Goal: Task Accomplishment & Management: Complete application form

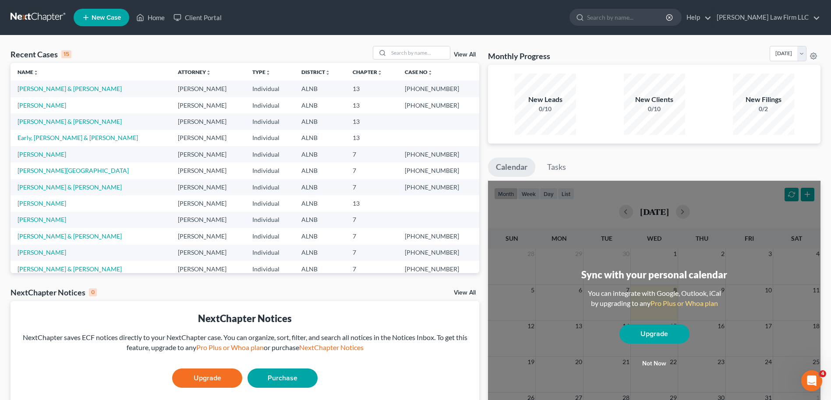
click at [108, 16] on span "New Case" at bounding box center [106, 17] width 29 height 7
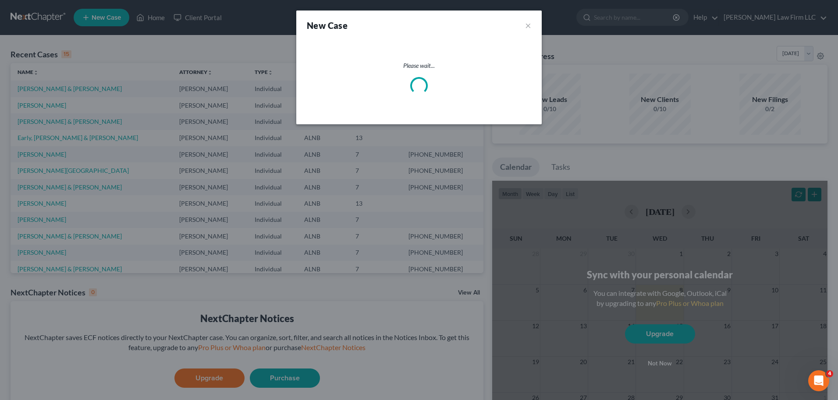
select select "1"
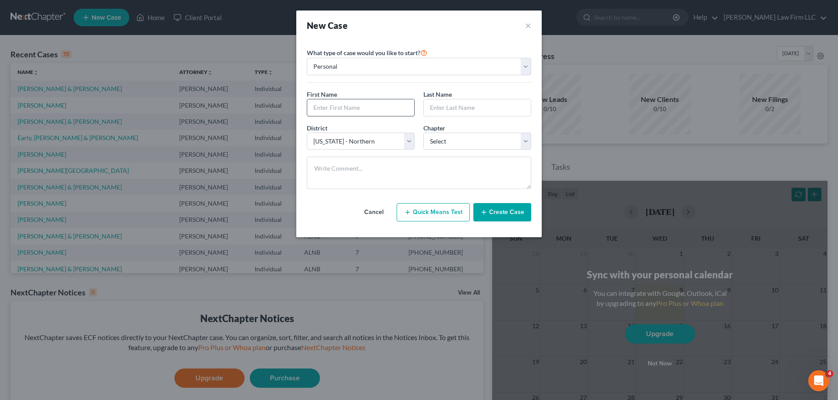
click at [352, 107] on input "text" at bounding box center [360, 107] width 107 height 17
type input "Delena"
click at [451, 113] on input "text" at bounding box center [477, 107] width 107 height 17
type input "Isbell"
click at [460, 136] on select "Select 7 11 12 13" at bounding box center [477, 142] width 108 height 18
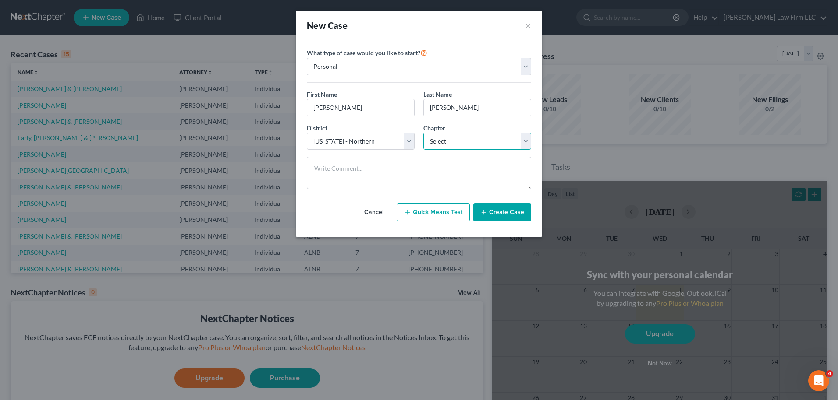
select select "0"
click at [423, 133] on select "Select 7 11 12 13" at bounding box center [477, 142] width 108 height 18
click at [496, 213] on button "Create Case" at bounding box center [502, 212] width 58 height 18
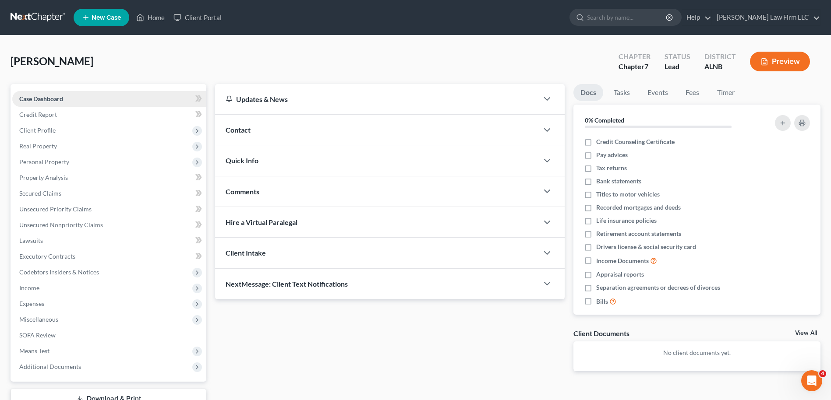
click at [51, 100] on span "Case Dashboard" at bounding box center [41, 98] width 44 height 7
click at [42, 129] on span "Client Profile" at bounding box center [37, 130] width 36 height 7
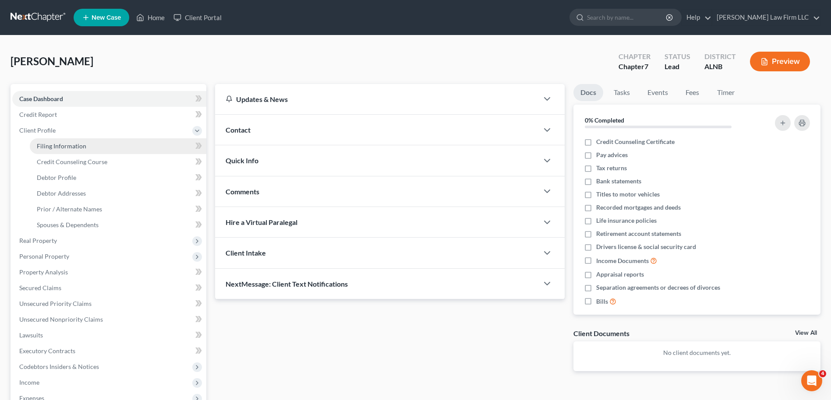
click at [54, 144] on span "Filing Information" at bounding box center [62, 145] width 50 height 7
select select "1"
select select "0"
select select "1"
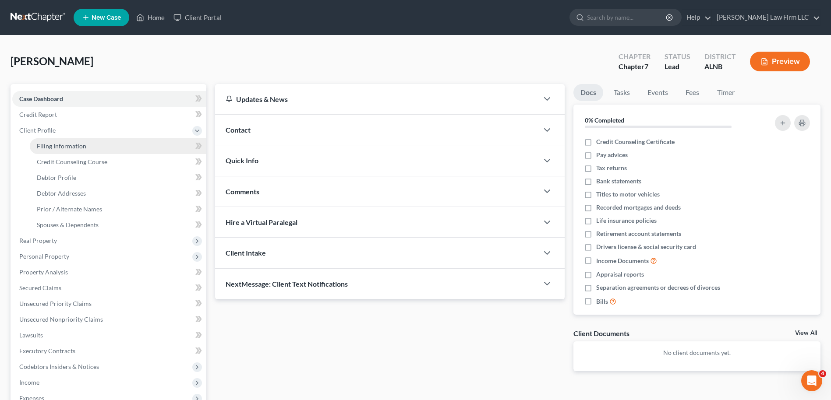
select select "0"
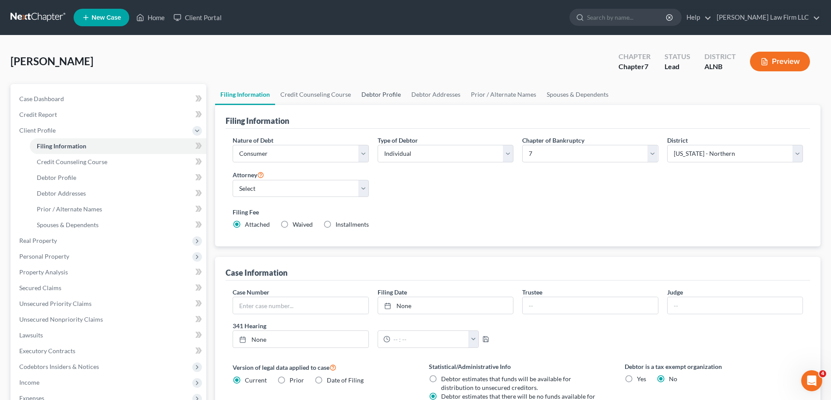
click at [388, 96] on link "Debtor Profile" at bounding box center [381, 94] width 50 height 21
select select "0"
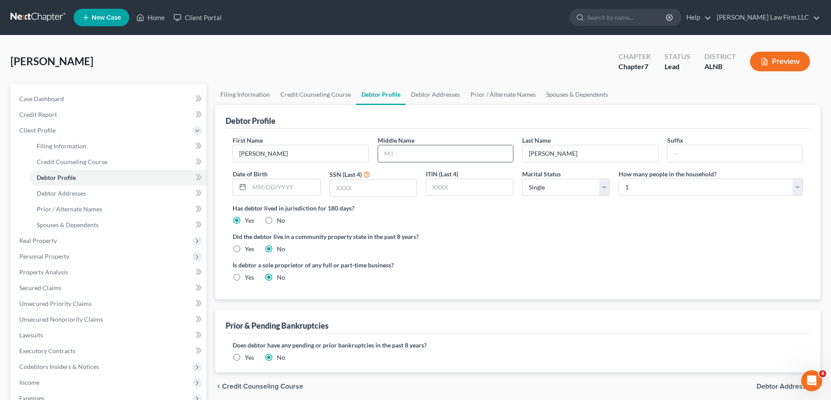
click at [411, 152] on input "text" at bounding box center [445, 153] width 135 height 17
type input "Faye"
click at [278, 187] on input "text" at bounding box center [284, 187] width 71 height 17
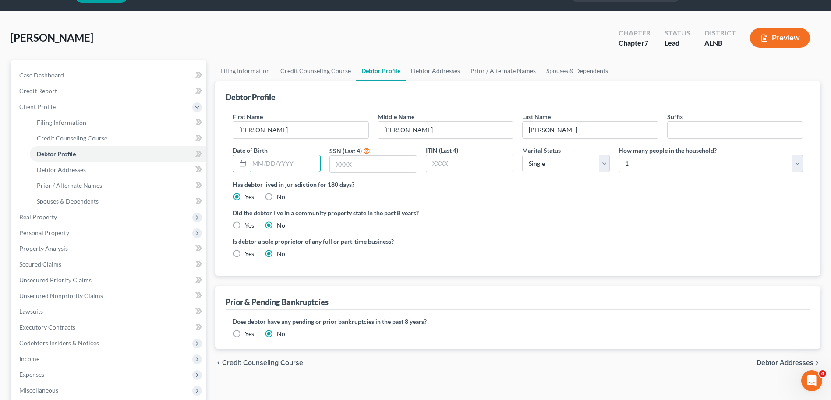
scroll to position [88, 0]
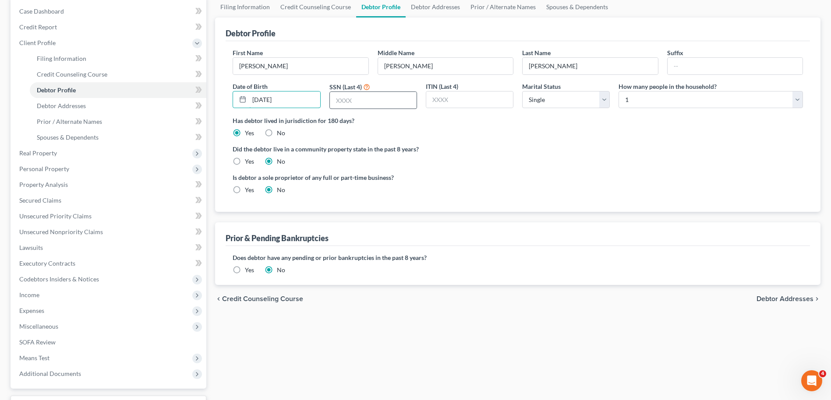
type input "04/30/1971"
click at [345, 96] on input "text" at bounding box center [373, 100] width 87 height 17
type input "3391"
click at [794, 99] on select "Select 1 2 3 4 5 6 7 8 9 10 11 12 13 14 15 16 17 18 19 20" at bounding box center [711, 100] width 184 height 18
select select "1"
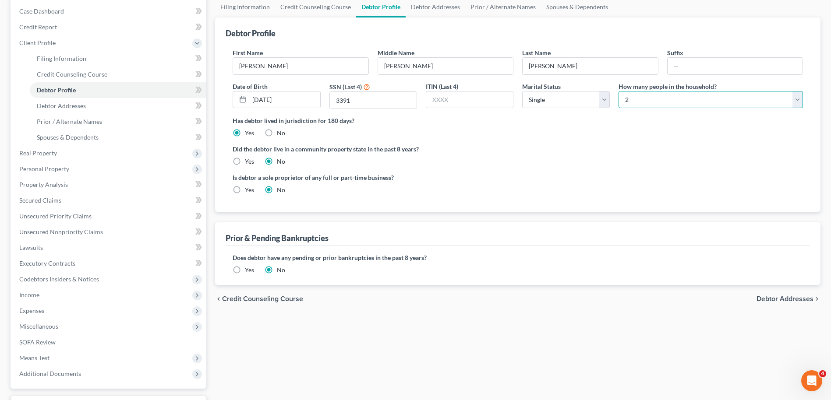
click at [619, 91] on select "Select 1 2 3 4 5 6 7 8 9 10 11 12 13 14 15 16 17 18 19 20" at bounding box center [711, 100] width 184 height 18
click at [429, 7] on link "Debtor Addresses" at bounding box center [436, 6] width 60 height 21
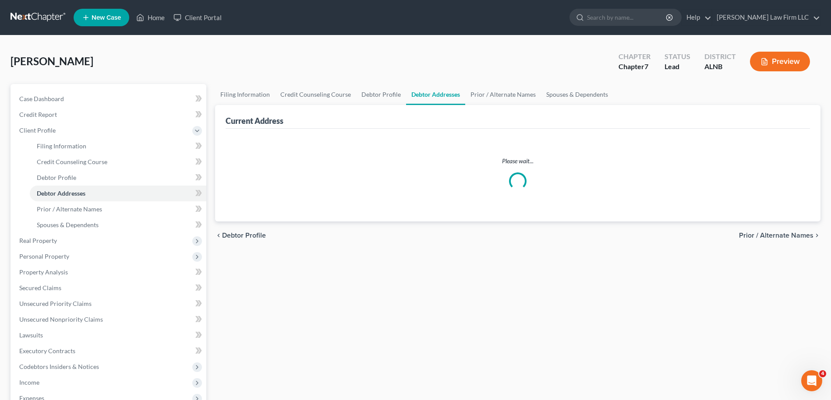
select select "0"
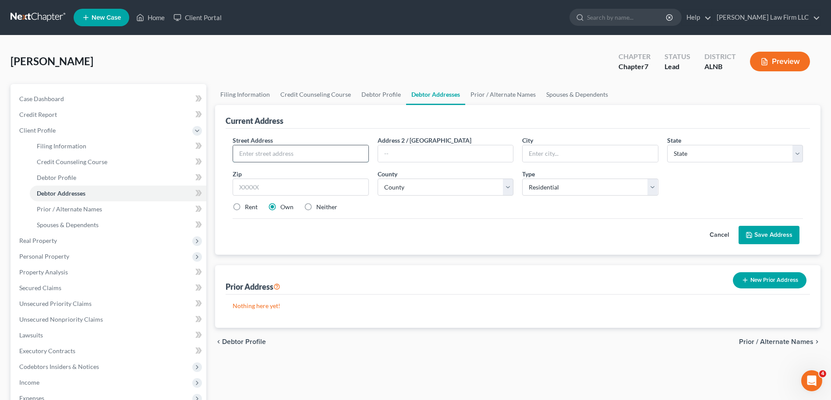
click at [260, 153] on input "text" at bounding box center [300, 153] width 135 height 17
type input "2099 County Road 447"
click at [564, 156] on input "text" at bounding box center [590, 153] width 135 height 17
type input "Cullman"
click at [696, 155] on select "State AL AK AR AZ CA CO CT DE DC FL GA GU HI ID IL IN IA KS KY LA ME MD MA MI M…" at bounding box center [735, 154] width 136 height 18
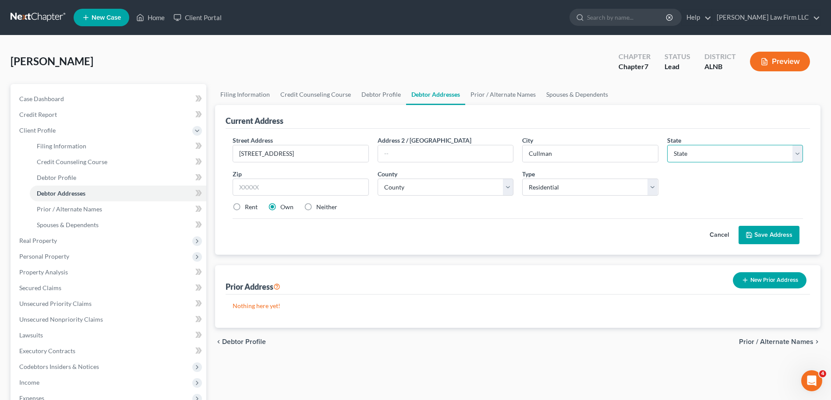
select select "0"
click at [667, 145] on select "State AL AK AR AZ CA CO CT DE DC FL GA GU HI ID IL IN IA KS KY LA ME MD MA MI M…" at bounding box center [735, 154] width 136 height 18
drag, startPoint x: 322, startPoint y: 185, endPoint x: 318, endPoint y: 186, distance: 4.6
click at [318, 186] on input "text" at bounding box center [301, 188] width 136 height 18
type input "35057"
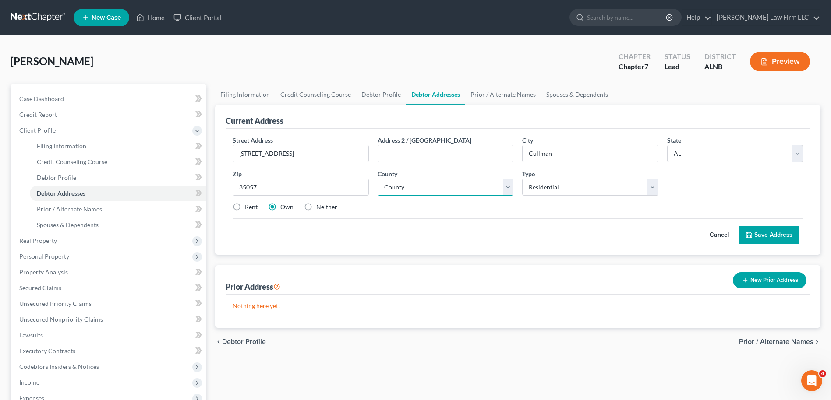
click at [509, 187] on select "County Autauga County Baldwin County Barbour County Bibb County Blount County B…" at bounding box center [446, 188] width 136 height 18
select select "21"
click at [378, 179] on select "County Autauga County Baldwin County Barbour County Bibb County Blount County B…" at bounding box center [446, 188] width 136 height 18
click at [245, 208] on label "Rent" at bounding box center [251, 207] width 13 height 9
click at [248, 208] on input "Rent" at bounding box center [251, 206] width 6 height 6
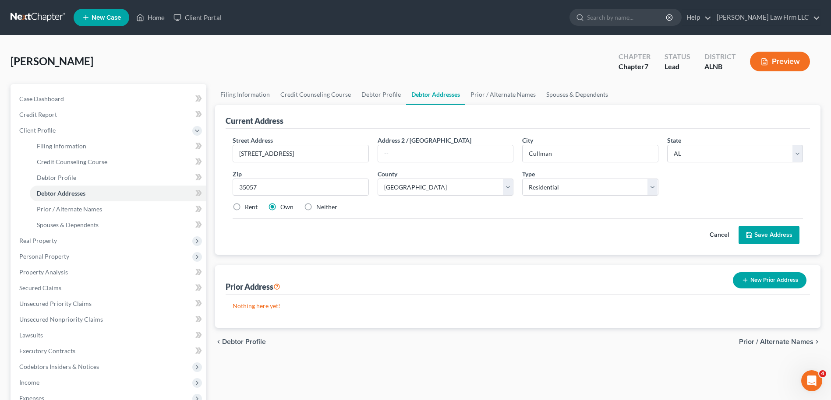
radio input "true"
click at [762, 240] on button "Save Address" at bounding box center [769, 235] width 61 height 18
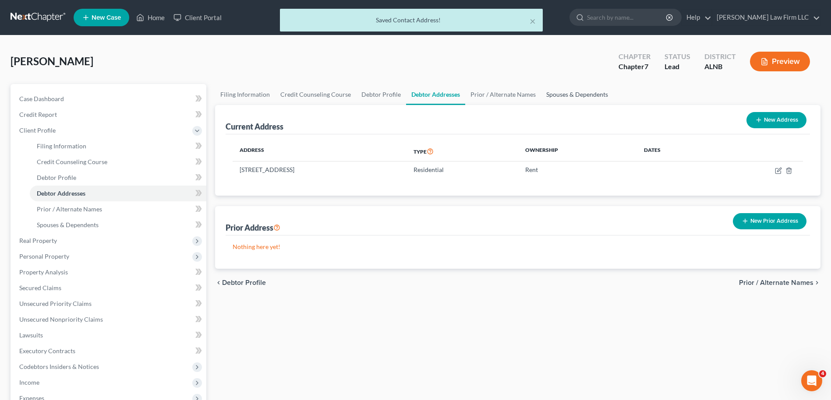
click at [562, 95] on link "Spouses & Dependents" at bounding box center [577, 94] width 72 height 21
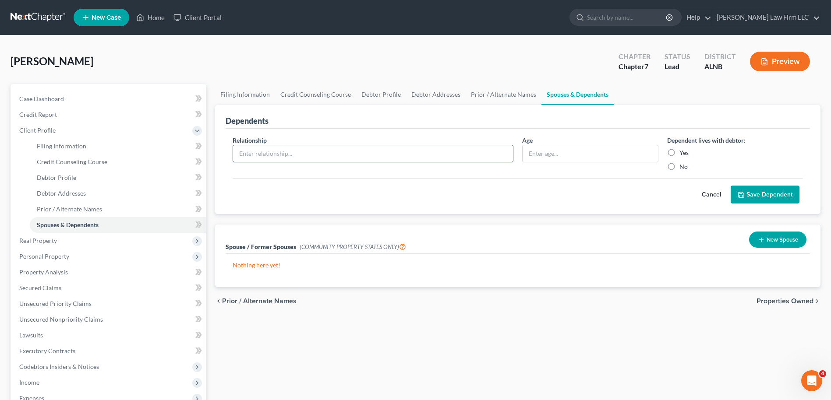
click at [485, 156] on input "text" at bounding box center [373, 153] width 280 height 17
type input "Daughter"
click at [551, 150] on input "text" at bounding box center [590, 153] width 135 height 17
click at [495, 99] on link "Prior / Alternate Names" at bounding box center [504, 94] width 76 height 21
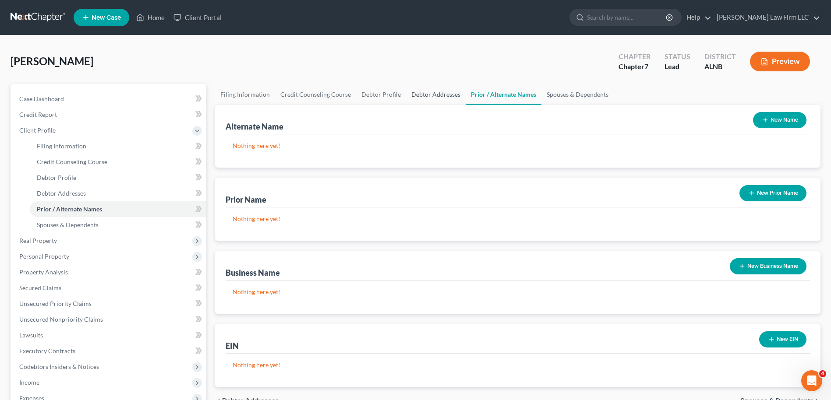
click at [443, 97] on link "Debtor Addresses" at bounding box center [436, 94] width 60 height 21
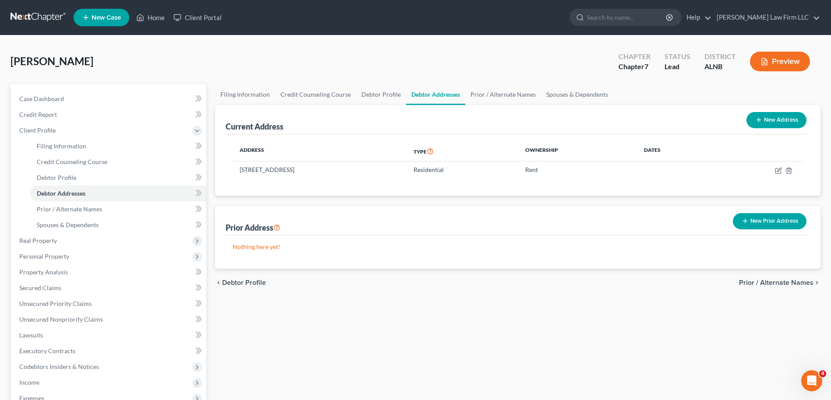
click at [757, 220] on button "New Prior Address" at bounding box center [770, 221] width 74 height 16
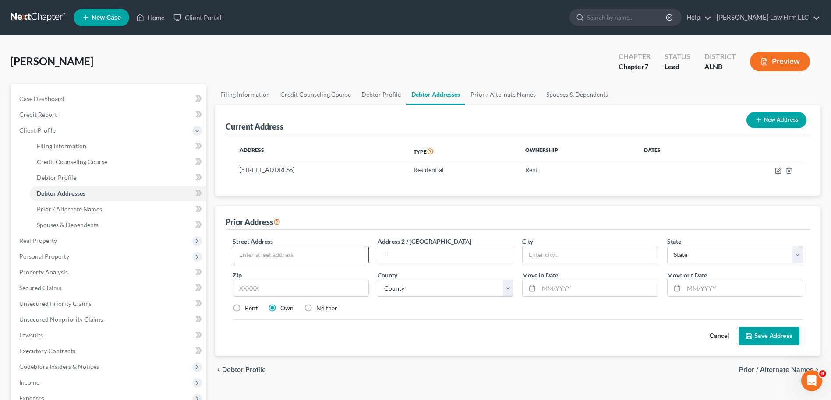
click at [263, 254] on input "text" at bounding box center [300, 255] width 135 height 17
type input "515 County Road 385"
click at [540, 253] on input "text" at bounding box center [590, 255] width 135 height 17
type input "Cullman"
click at [696, 253] on select "State AL AK AR AZ CA CO CT DE DC FL GA GU HI ID IL IN IA KS KY LA ME MD MA MI M…" at bounding box center [735, 255] width 136 height 18
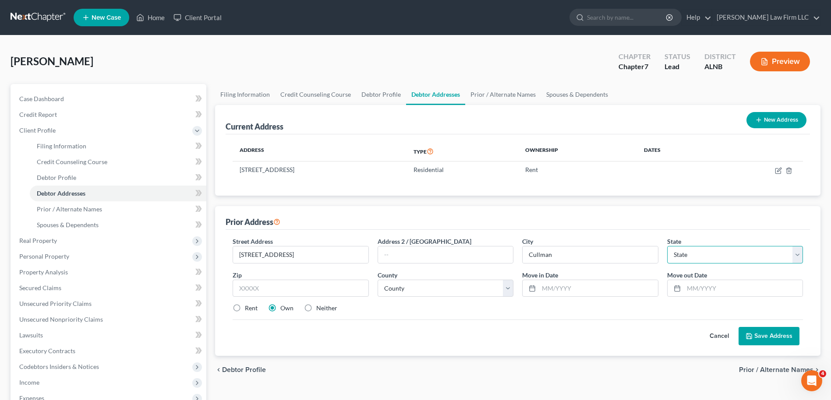
select select "0"
click at [667, 246] on select "State AL AK AR AZ CA CO CT DE DC FL GA GU HI ID IL IN IA KS KY LA ME MD MA MI M…" at bounding box center [735, 255] width 136 height 18
click at [261, 289] on input "text" at bounding box center [301, 289] width 136 height 18
type input "35057"
click at [412, 290] on select "County Autauga County Baldwin County Barbour County Bibb County Blount County B…" at bounding box center [446, 289] width 136 height 18
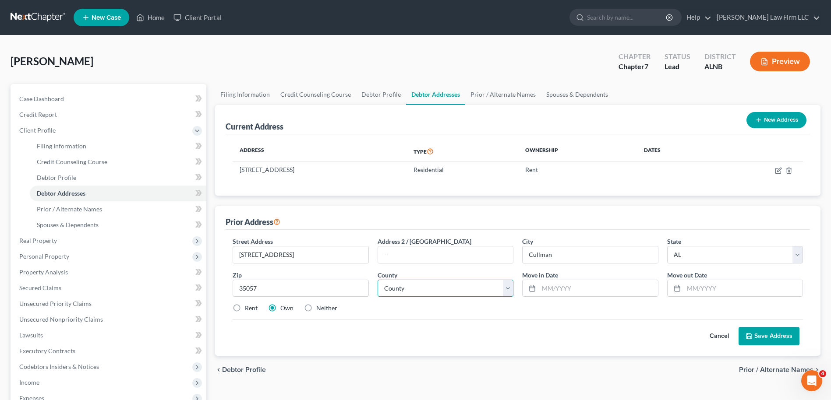
select select "21"
click at [378, 280] on select "County Autauga County Baldwin County Barbour County Bibb County Blount County B…" at bounding box center [446, 289] width 136 height 18
click at [543, 288] on input "text" at bounding box center [598, 288] width 119 height 17
click at [245, 305] on label "Rent" at bounding box center [251, 308] width 13 height 9
click at [248, 305] on input "Rent" at bounding box center [251, 307] width 6 height 6
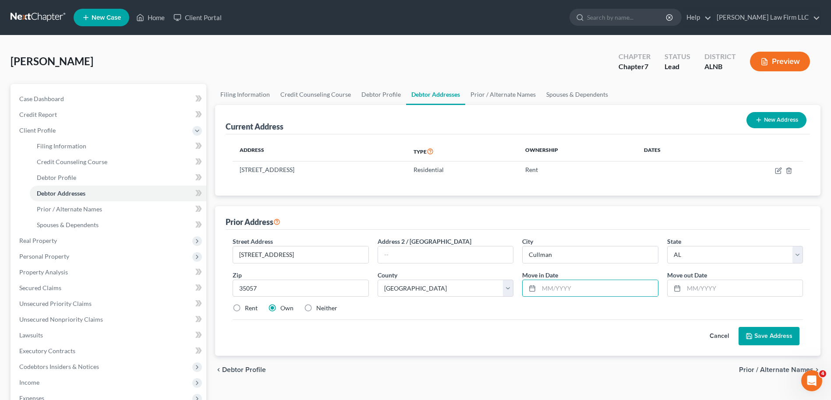
radio input "true"
click at [762, 331] on button "Save Address" at bounding box center [769, 336] width 61 height 18
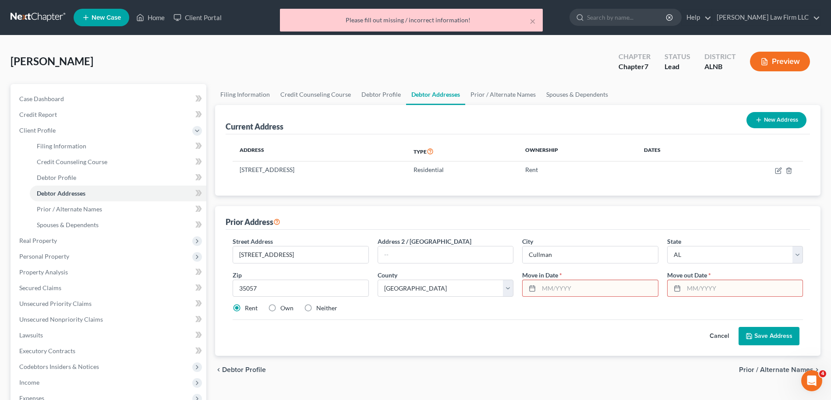
click at [551, 286] on input "text" at bounding box center [598, 288] width 119 height 17
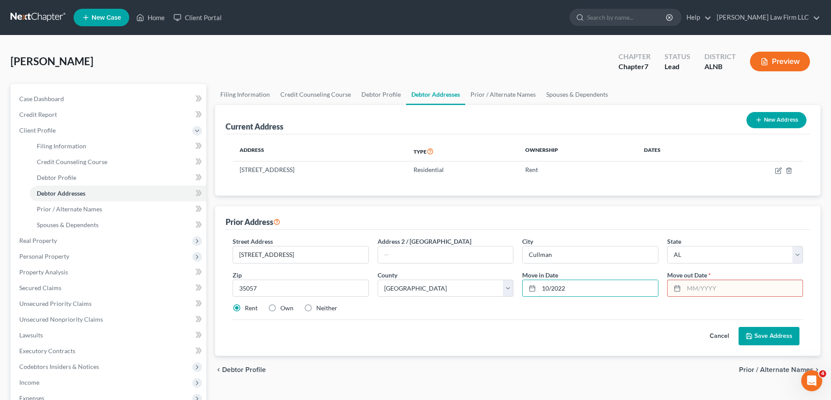
type input "10/2022"
click at [699, 285] on input "text" at bounding box center [743, 288] width 119 height 17
type input "10/2023"
click at [766, 333] on button "Save Address" at bounding box center [769, 336] width 61 height 18
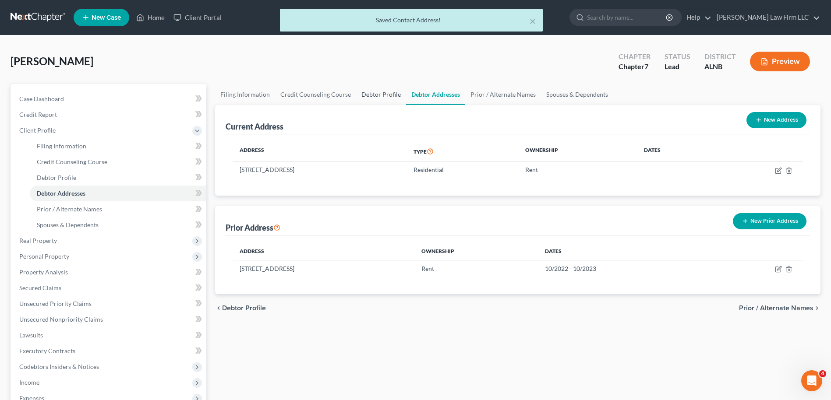
click at [383, 99] on link "Debtor Profile" at bounding box center [381, 94] width 50 height 21
select select "0"
select select "1"
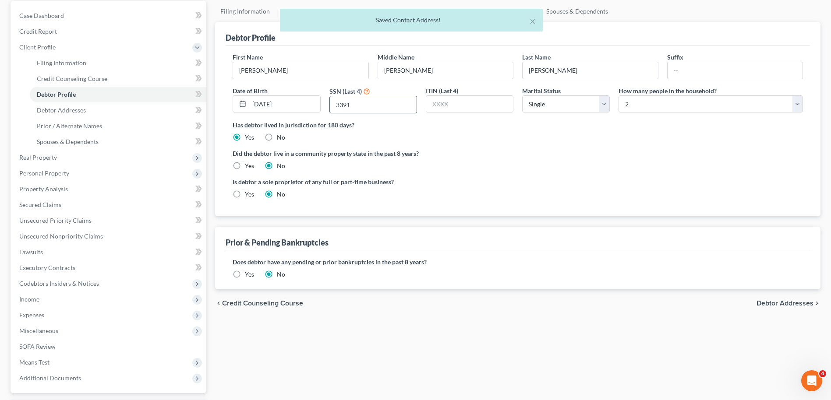
scroll to position [88, 0]
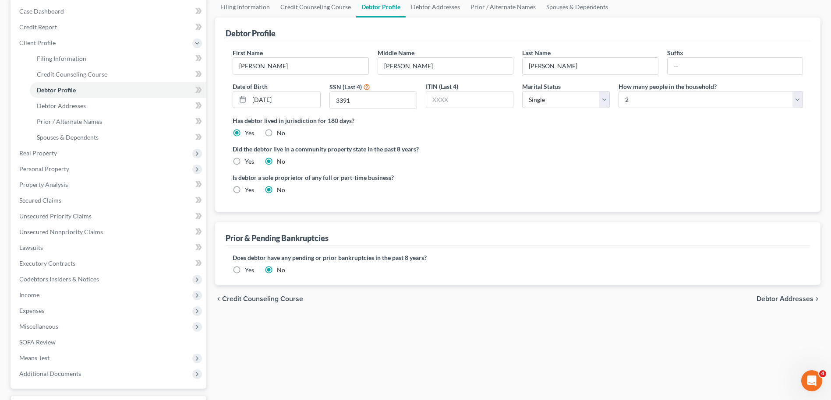
click at [245, 270] on label "Yes" at bounding box center [249, 270] width 9 height 9
click at [248, 270] on input "Yes" at bounding box center [251, 269] width 6 height 6
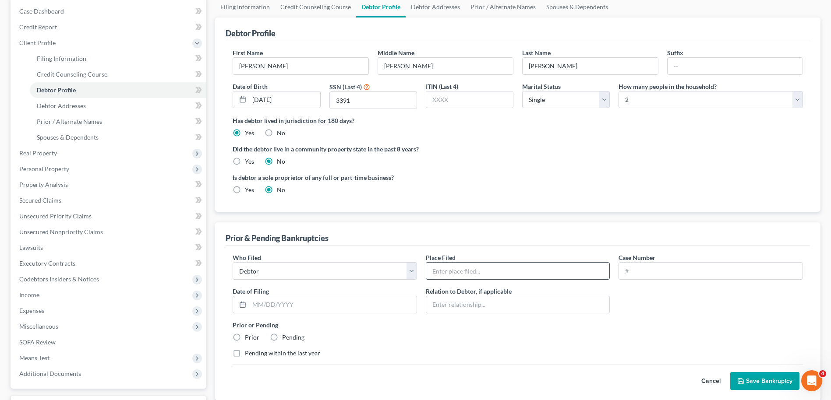
click at [454, 270] on input "text" at bounding box center [518, 271] width 184 height 17
type input "Northern District of Alabama"
click at [684, 275] on input "text" at bounding box center [711, 271] width 184 height 17
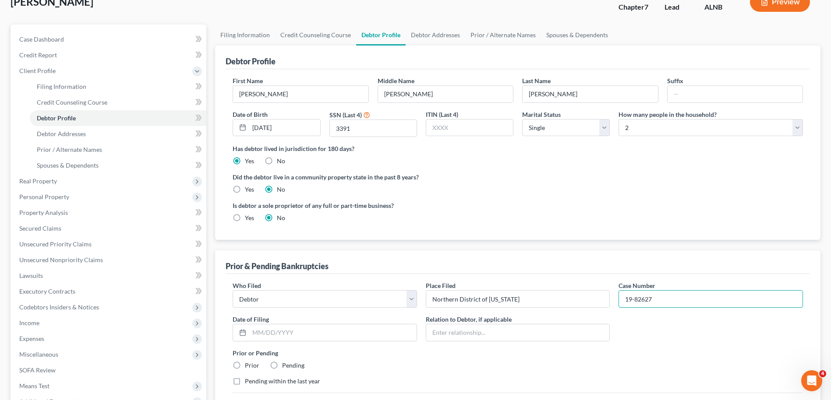
scroll to position [44, 0]
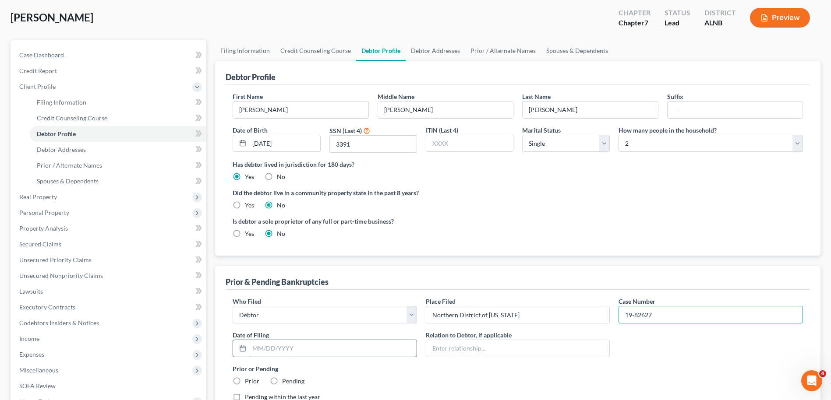
type input "19-82627"
click at [294, 348] on input "text" at bounding box center [332, 348] width 167 height 17
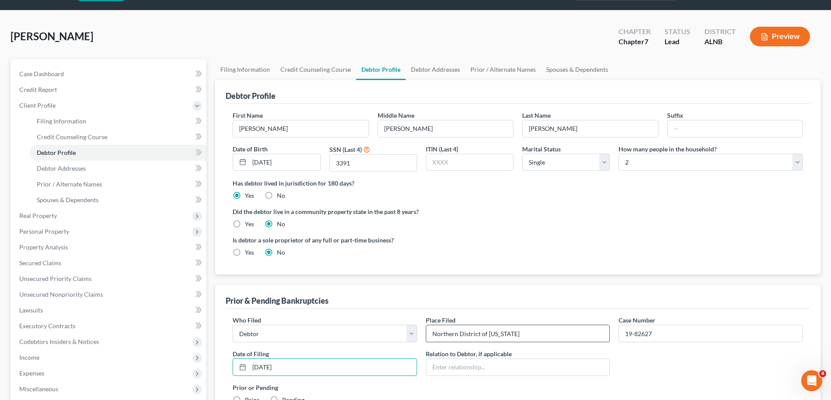
scroll to position [88, 0]
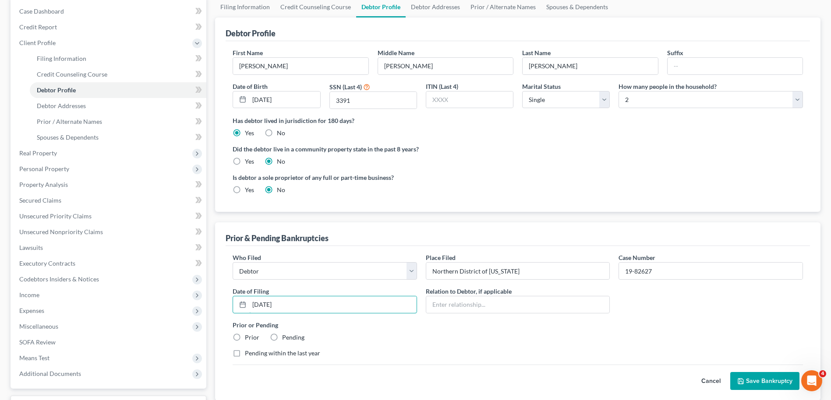
type input "08/30/2019"
click at [245, 338] on label "Prior" at bounding box center [252, 337] width 14 height 9
click at [248, 338] on input "Prior" at bounding box center [251, 336] width 6 height 6
radio input "true"
click at [756, 377] on button "Save Bankruptcy" at bounding box center [764, 381] width 69 height 18
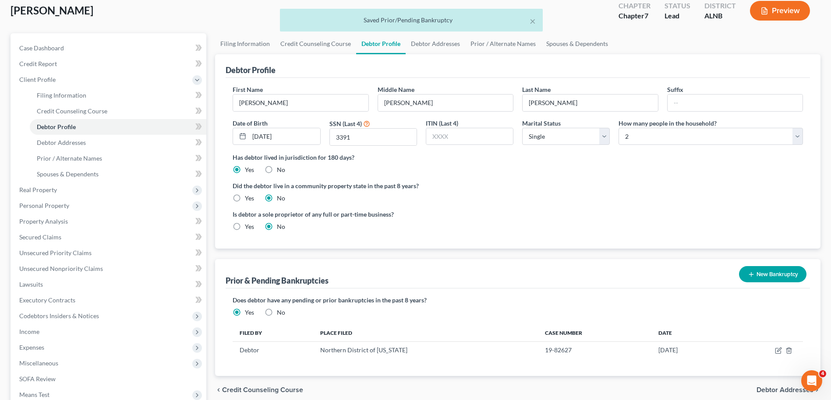
scroll to position [0, 0]
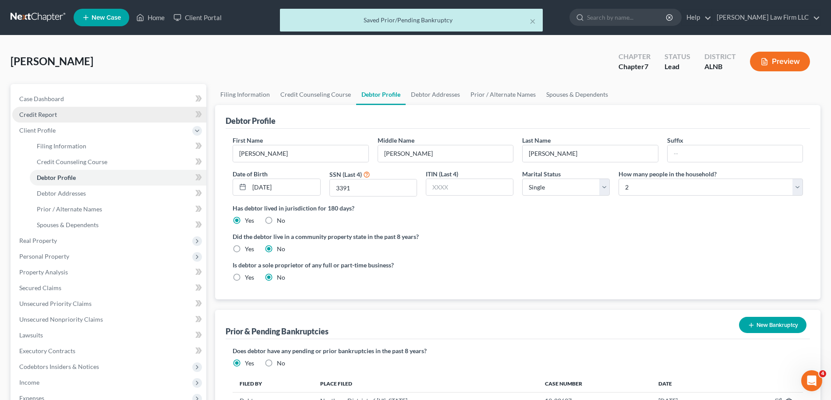
click at [49, 113] on span "Credit Report" at bounding box center [38, 114] width 38 height 7
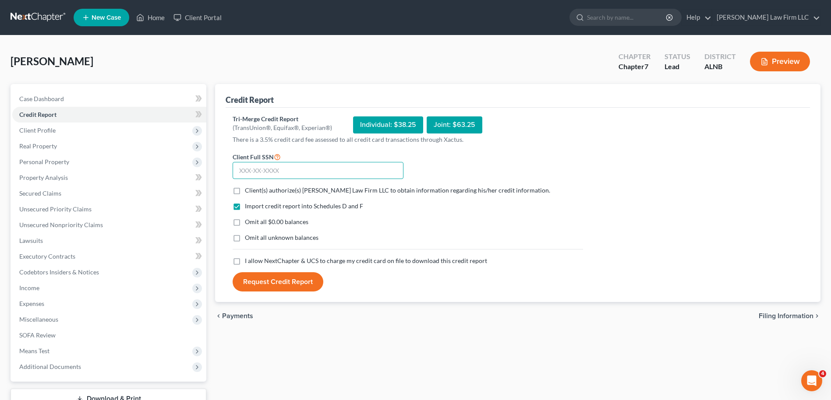
click at [257, 178] on input "text" at bounding box center [318, 171] width 171 height 18
type input "422-13-3391"
click at [245, 223] on label "Omit all $0.00 balances" at bounding box center [277, 222] width 64 height 9
click at [248, 223] on input "Omit all $0.00 balances" at bounding box center [251, 221] width 6 height 6
checkbox input "true"
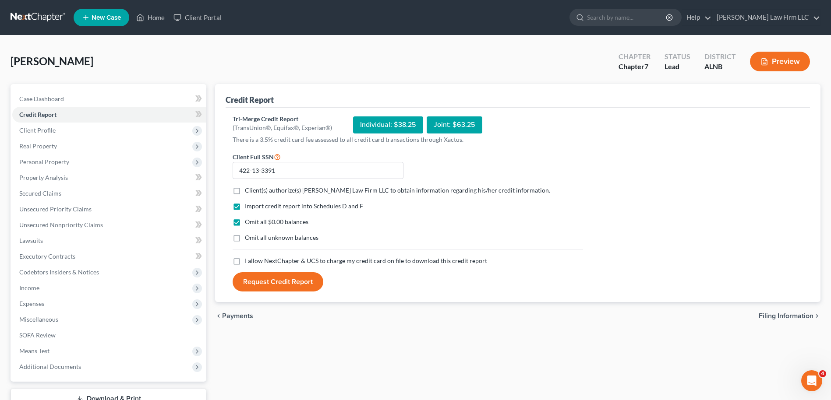
click at [245, 262] on label "I allow NextChapter & UCS to charge my credit card on file to download this cre…" at bounding box center [366, 261] width 242 height 9
click at [248, 262] on input "I allow NextChapter & UCS to charge my credit card on file to download this cre…" at bounding box center [251, 260] width 6 height 6
checkbox input "true"
click at [245, 191] on label "Client(s) authorize(s) Thompson Law Firm LLC to obtain information regarding hi…" at bounding box center [397, 190] width 305 height 9
click at [248, 191] on input "Client(s) authorize(s) Thompson Law Firm LLC to obtain information regarding hi…" at bounding box center [251, 189] width 6 height 6
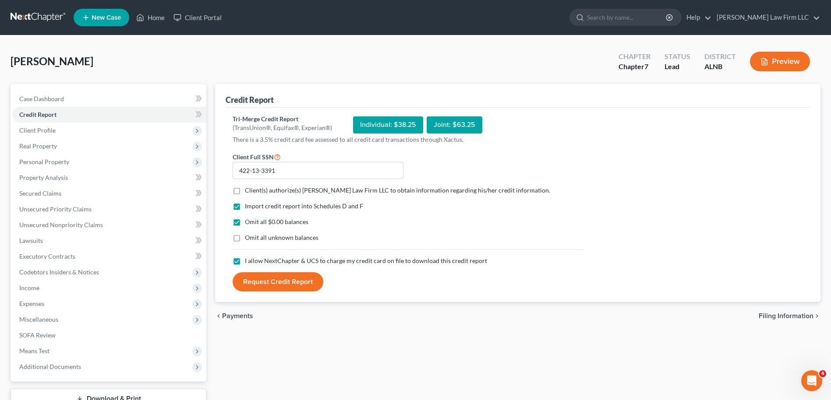
checkbox input "true"
click at [283, 281] on button "Request Credit Report" at bounding box center [278, 281] width 91 height 19
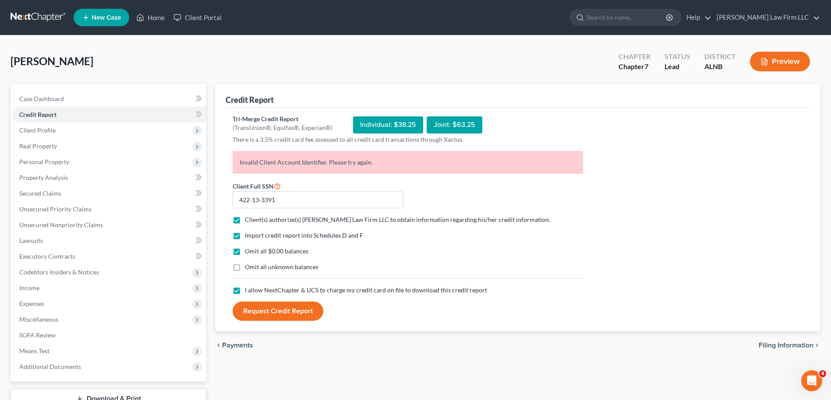
click at [48, 16] on link at bounding box center [39, 18] width 56 height 16
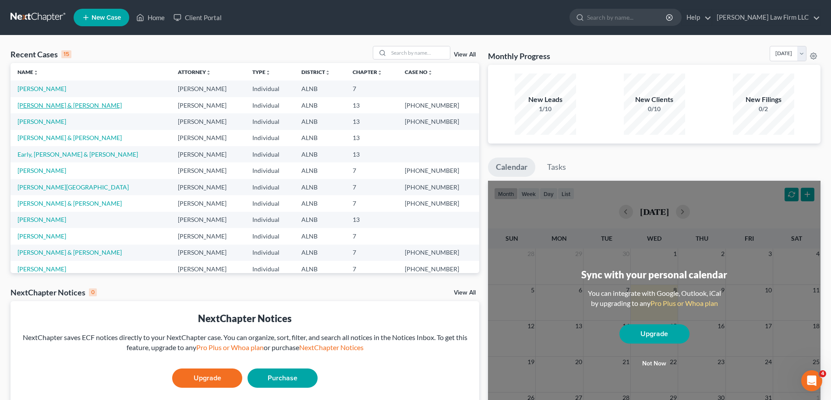
click at [52, 105] on link "[PERSON_NAME] & [PERSON_NAME]" at bounding box center [70, 105] width 104 height 7
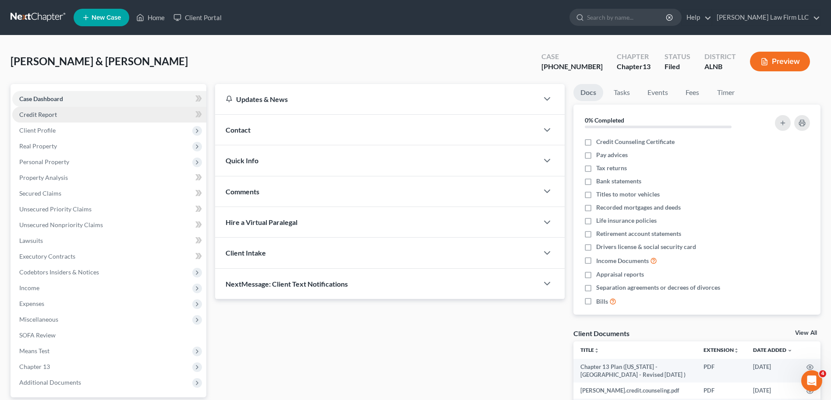
click at [50, 113] on span "Credit Report" at bounding box center [38, 114] width 38 height 7
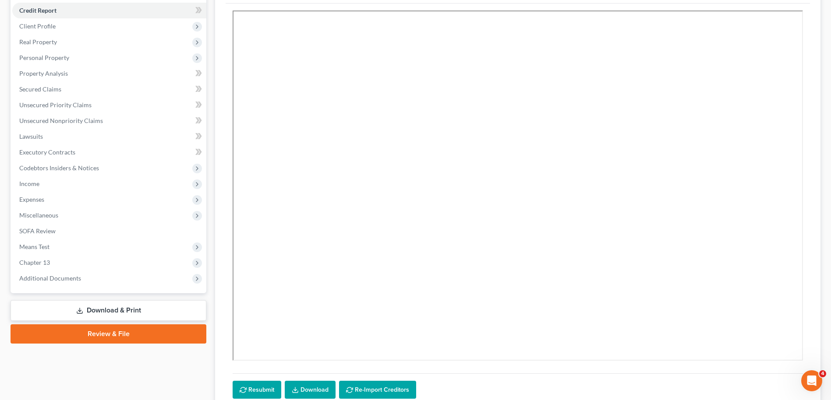
scroll to position [131, 0]
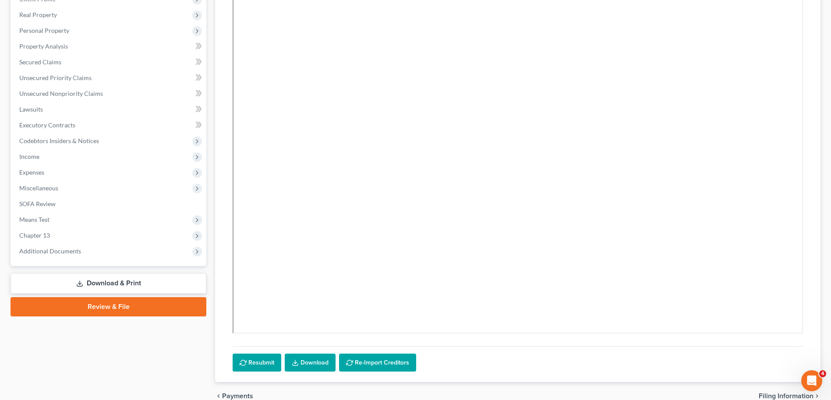
click at [310, 359] on link "Download" at bounding box center [310, 363] width 51 height 18
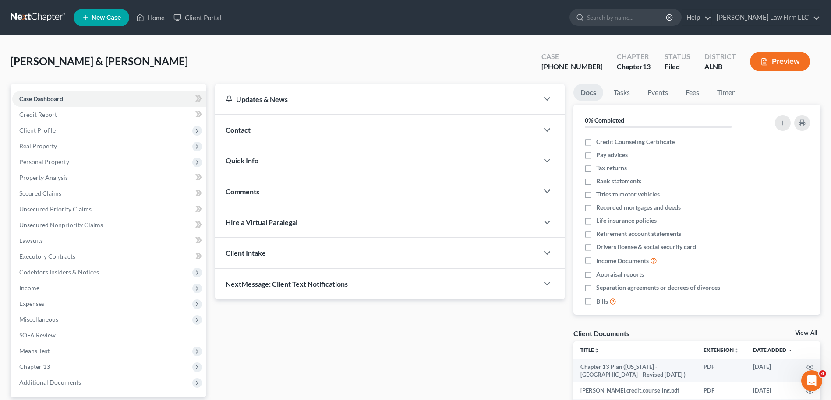
click at [49, 12] on link at bounding box center [39, 18] width 56 height 16
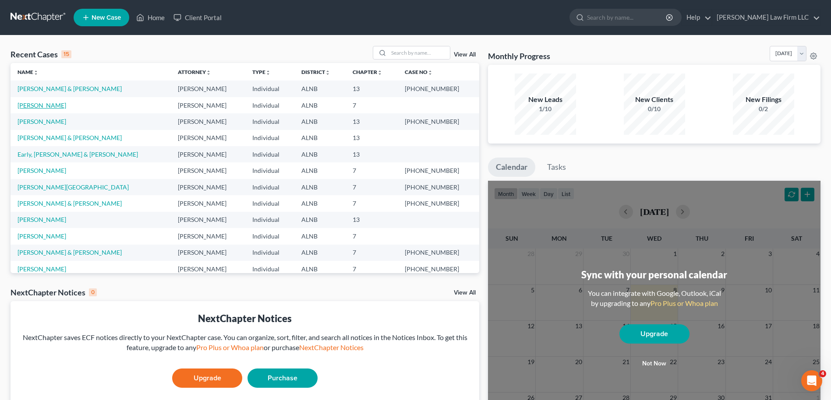
click at [34, 105] on link "[PERSON_NAME]" at bounding box center [42, 105] width 49 height 7
